Goal: Information Seeking & Learning: Learn about a topic

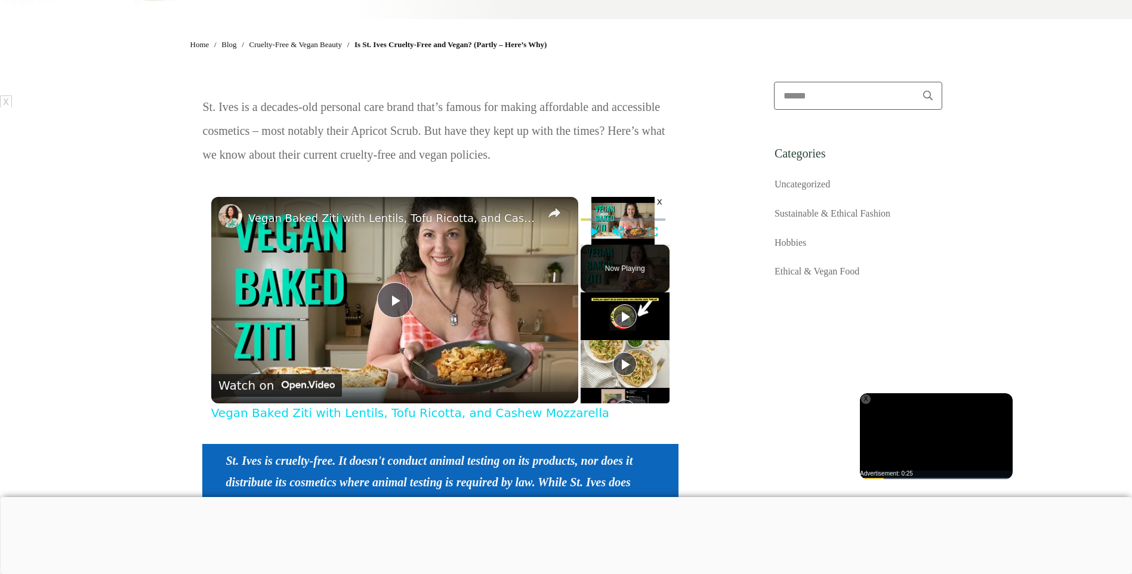
scroll to position [179, 0]
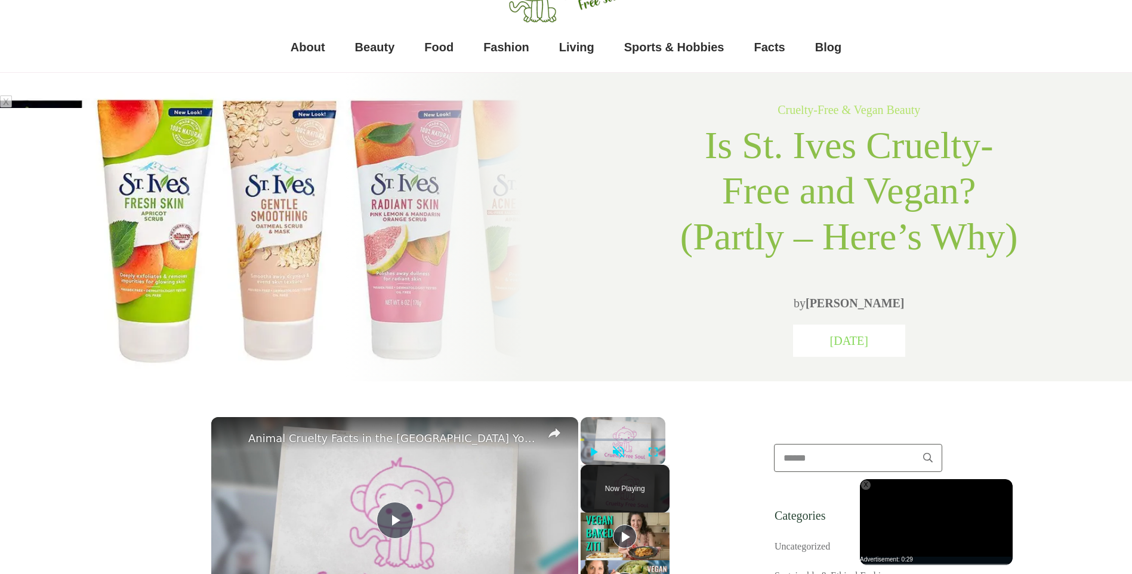
scroll to position [60, 0]
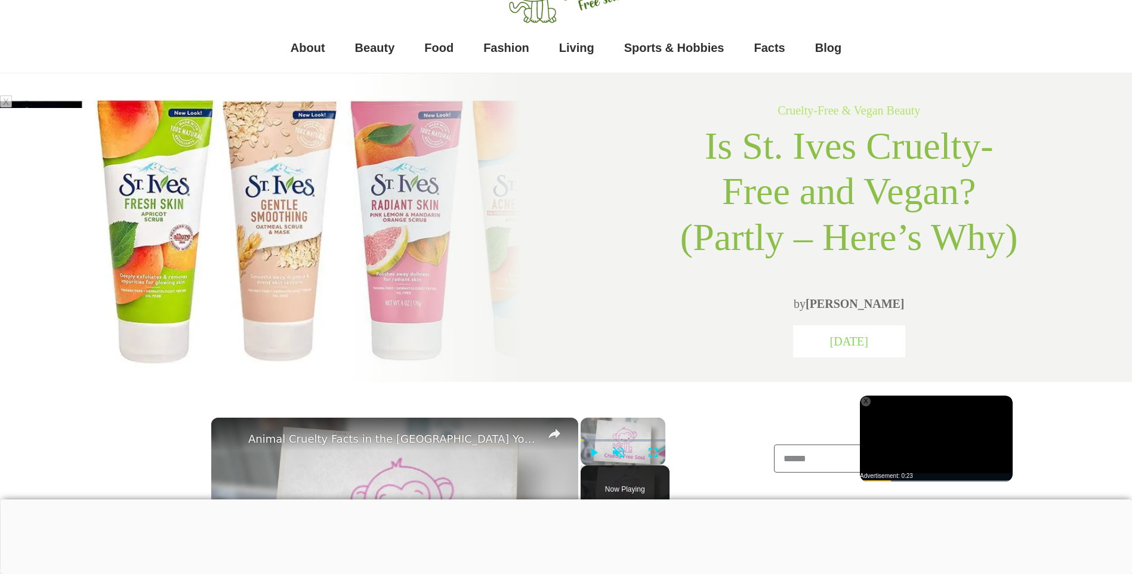
click at [865, 402] on div "X" at bounding box center [866, 402] width 10 height 10
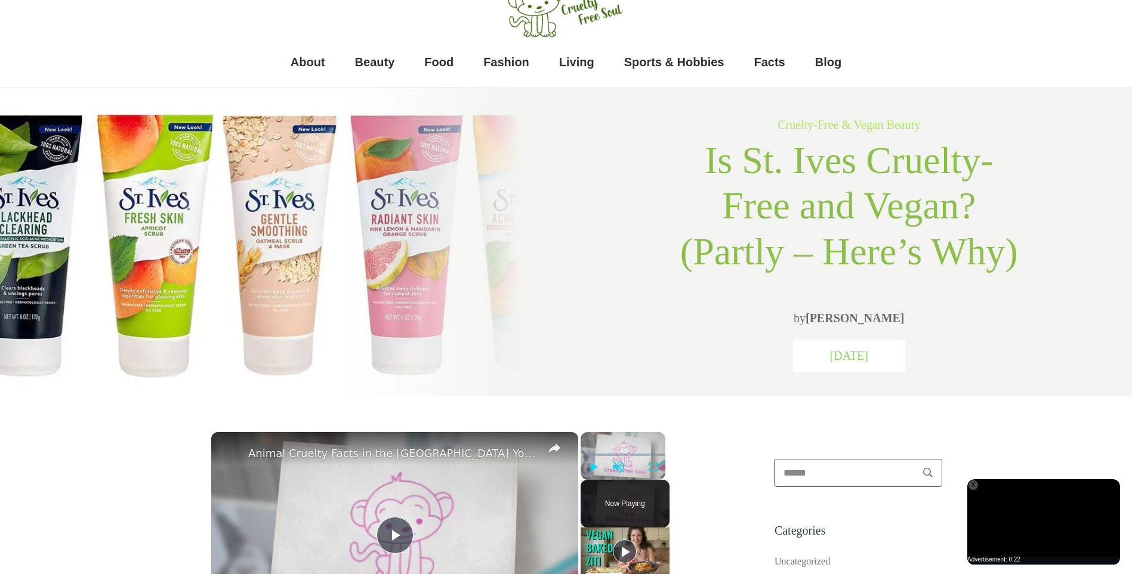
scroll to position [179, 0]
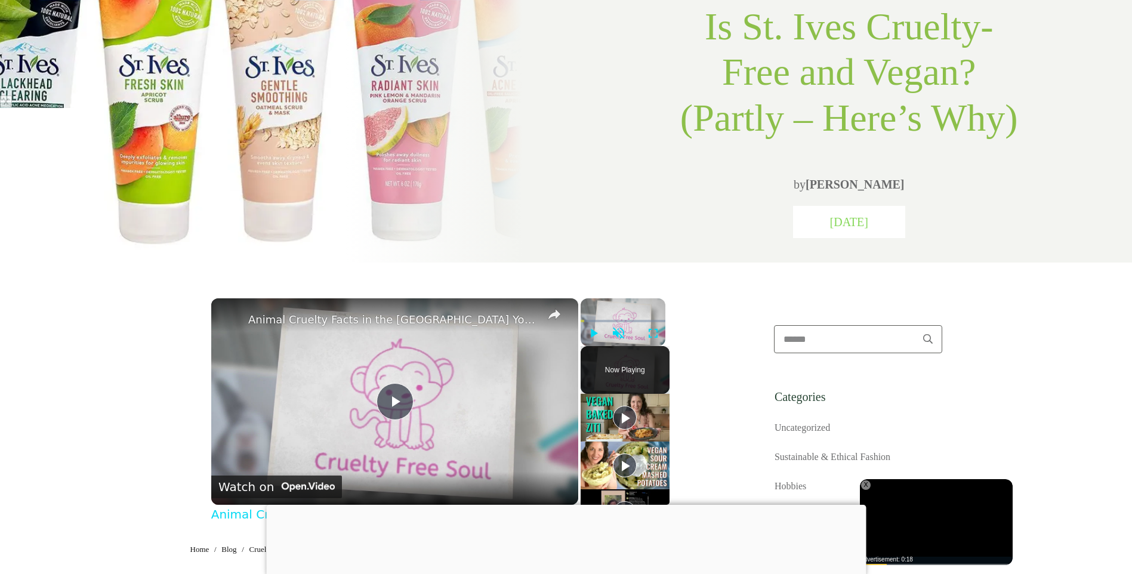
click at [866, 485] on div "X" at bounding box center [866, 485] width 10 height 10
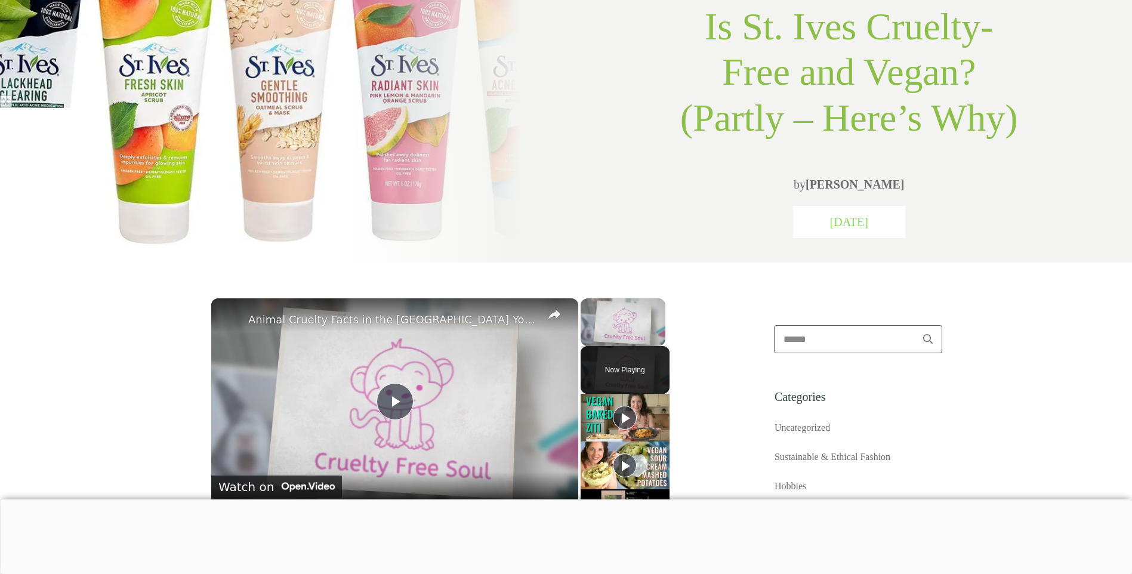
click at [292, 499] on div at bounding box center [566, 499] width 1132 height 0
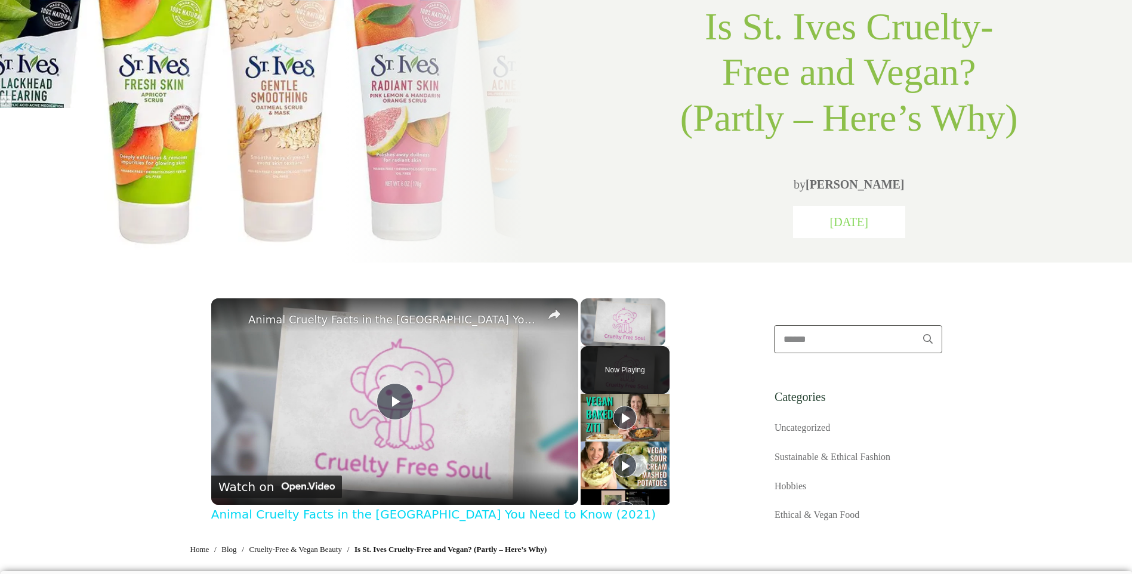
scroll to position [0, 0]
